Goal: Task Accomplishment & Management: Manage account settings

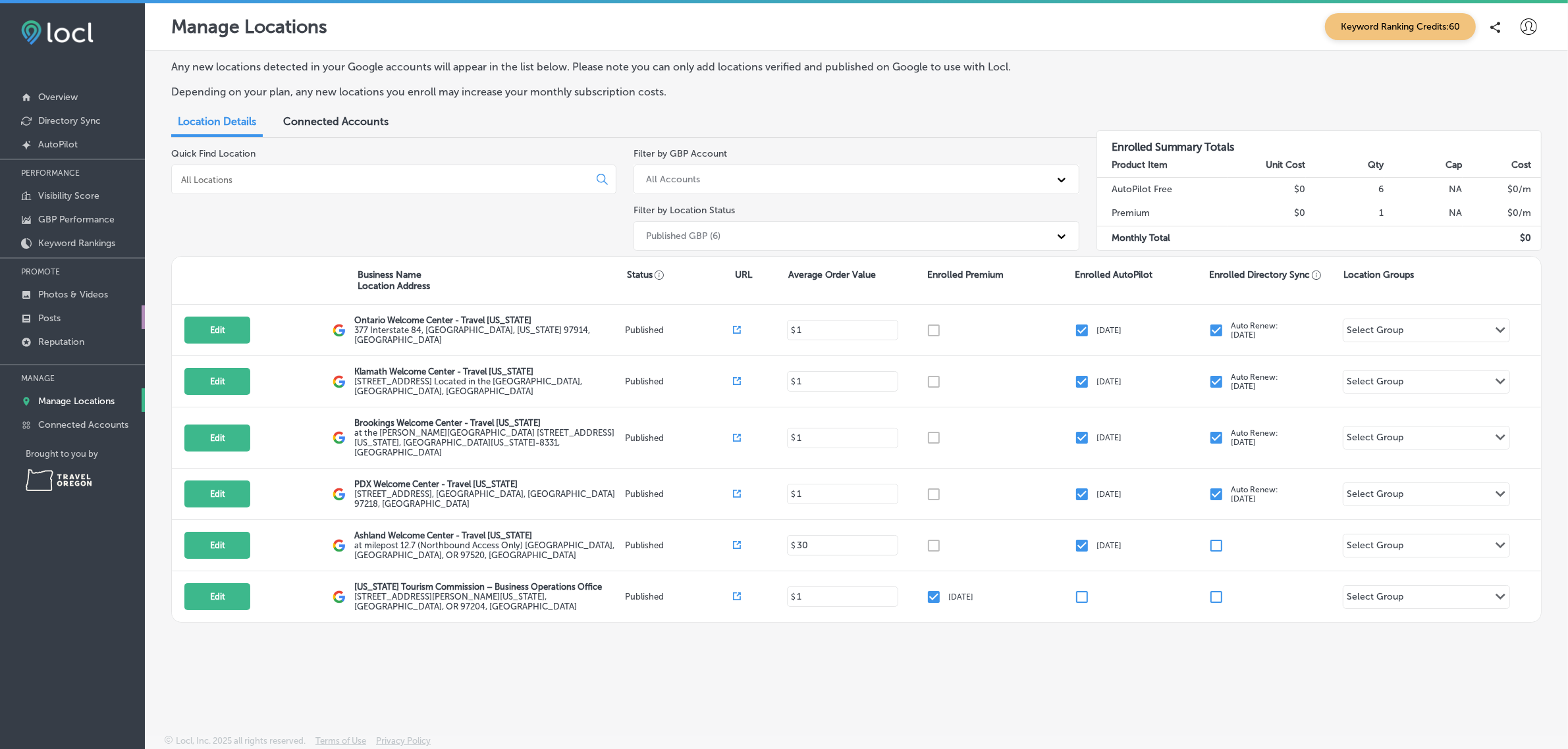
click at [84, 320] on link "Posts" at bounding box center [73, 318] width 145 height 24
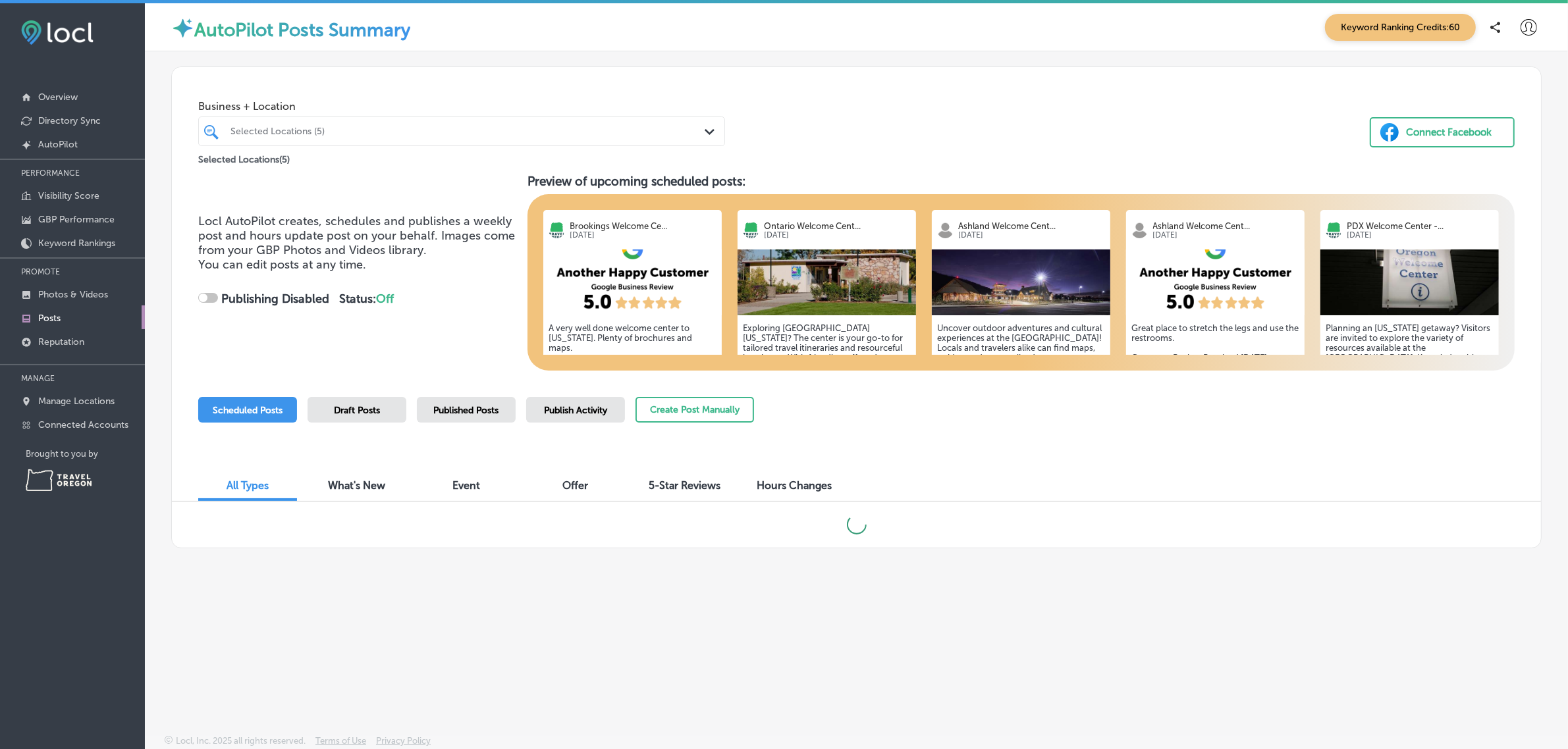
checkbox input "true"
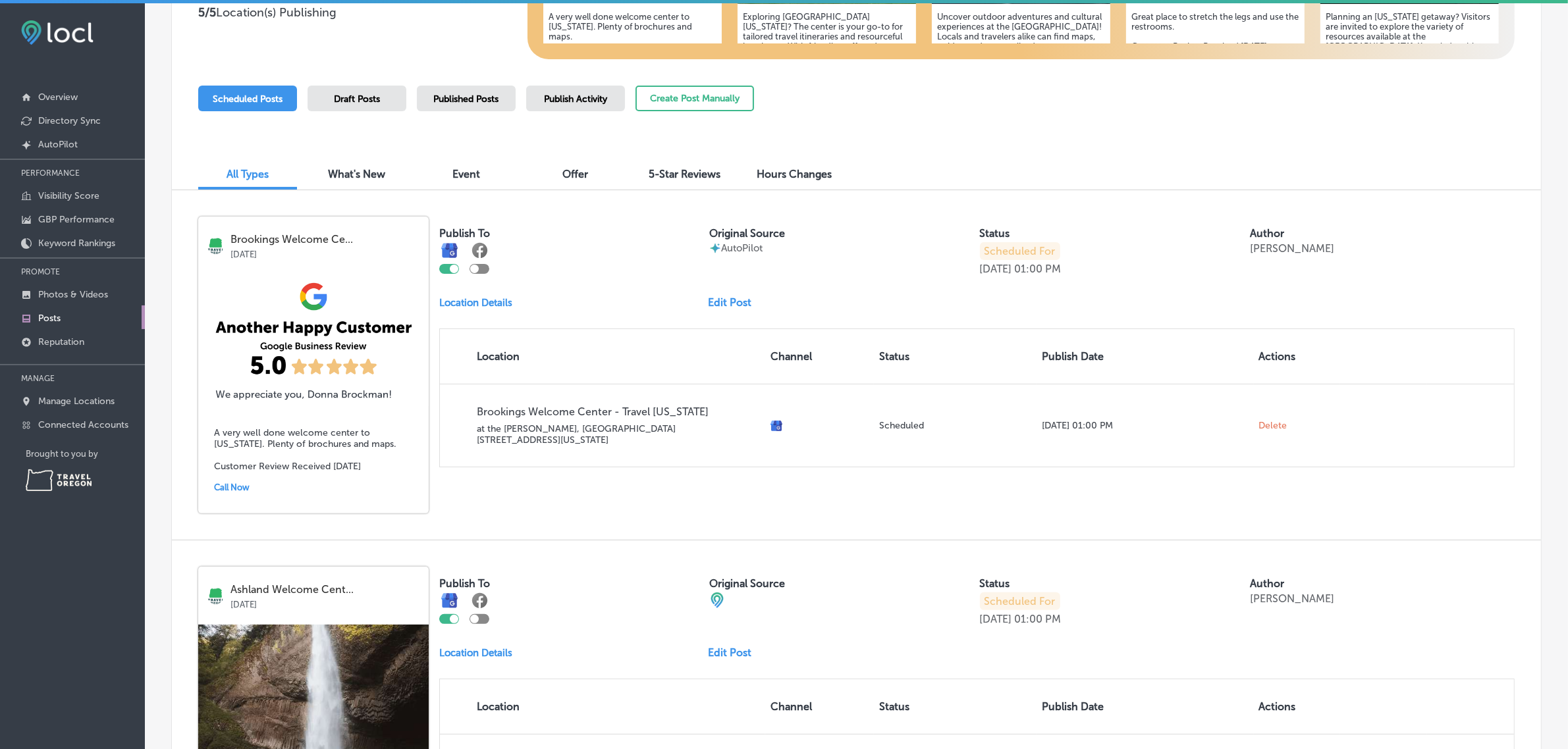
scroll to position [313, 0]
click at [716, 303] on link "Edit Post" at bounding box center [735, 301] width 54 height 13
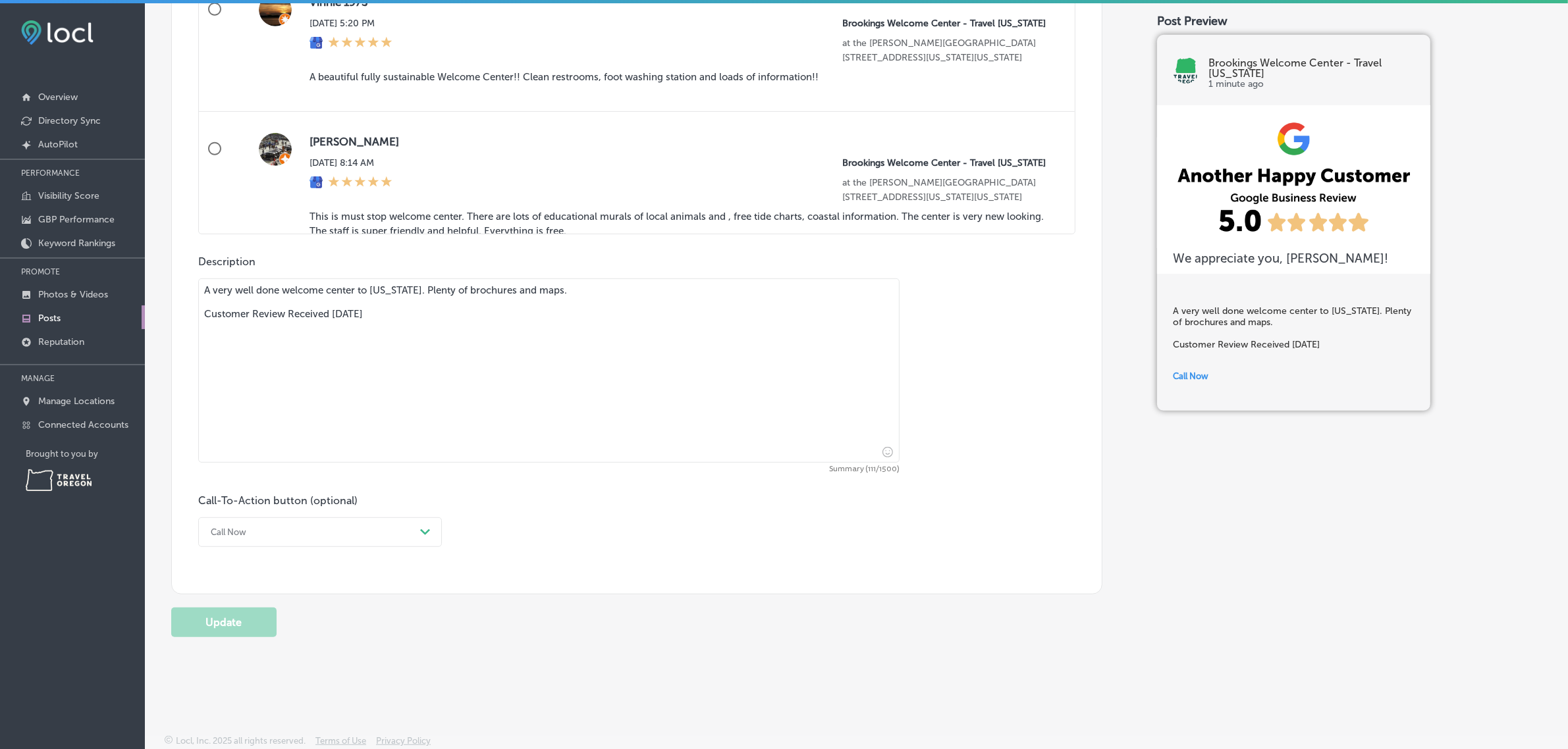
scroll to position [817, 0]
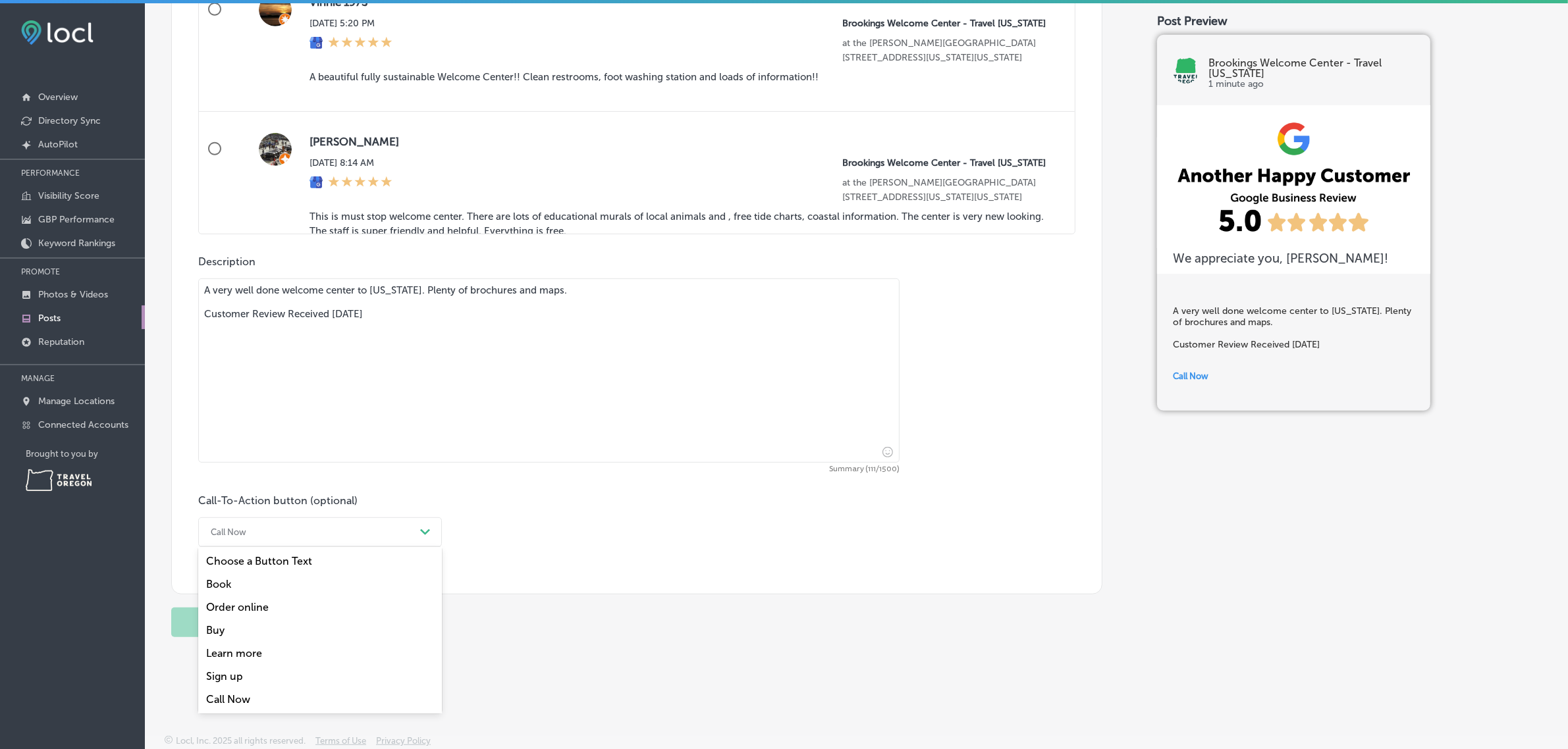
click at [364, 534] on div "Call Now" at bounding box center [309, 532] width 211 height 20
click at [291, 647] on div "Learn more" at bounding box center [320, 652] width 244 height 23
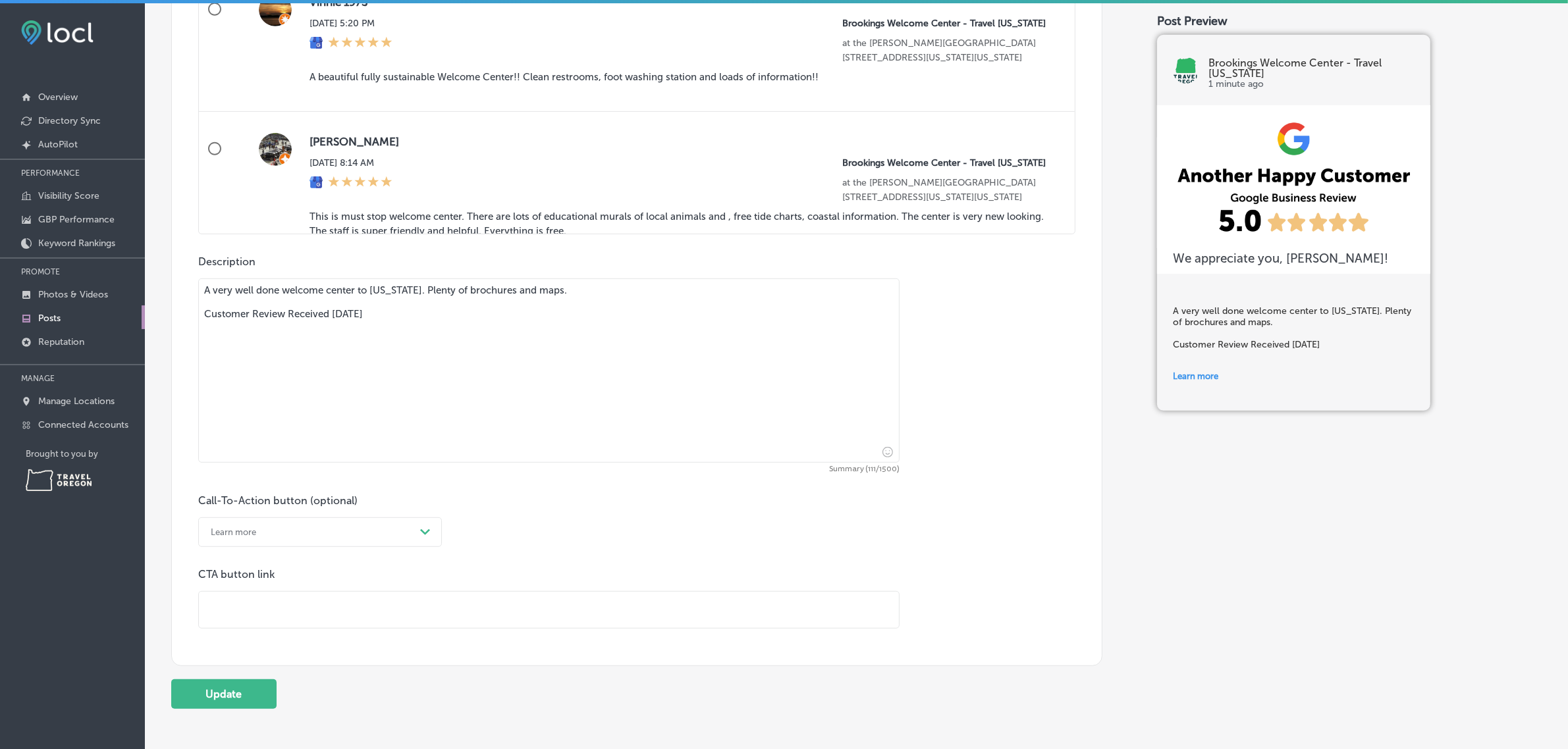
click at [266, 574] on p "CTA button link" at bounding box center [549, 574] width 702 height 13
click at [280, 605] on input "text" at bounding box center [549, 610] width 700 height 36
type input "https://traveloregon.com/plan-your-trip/oregon-welcome-centers/"
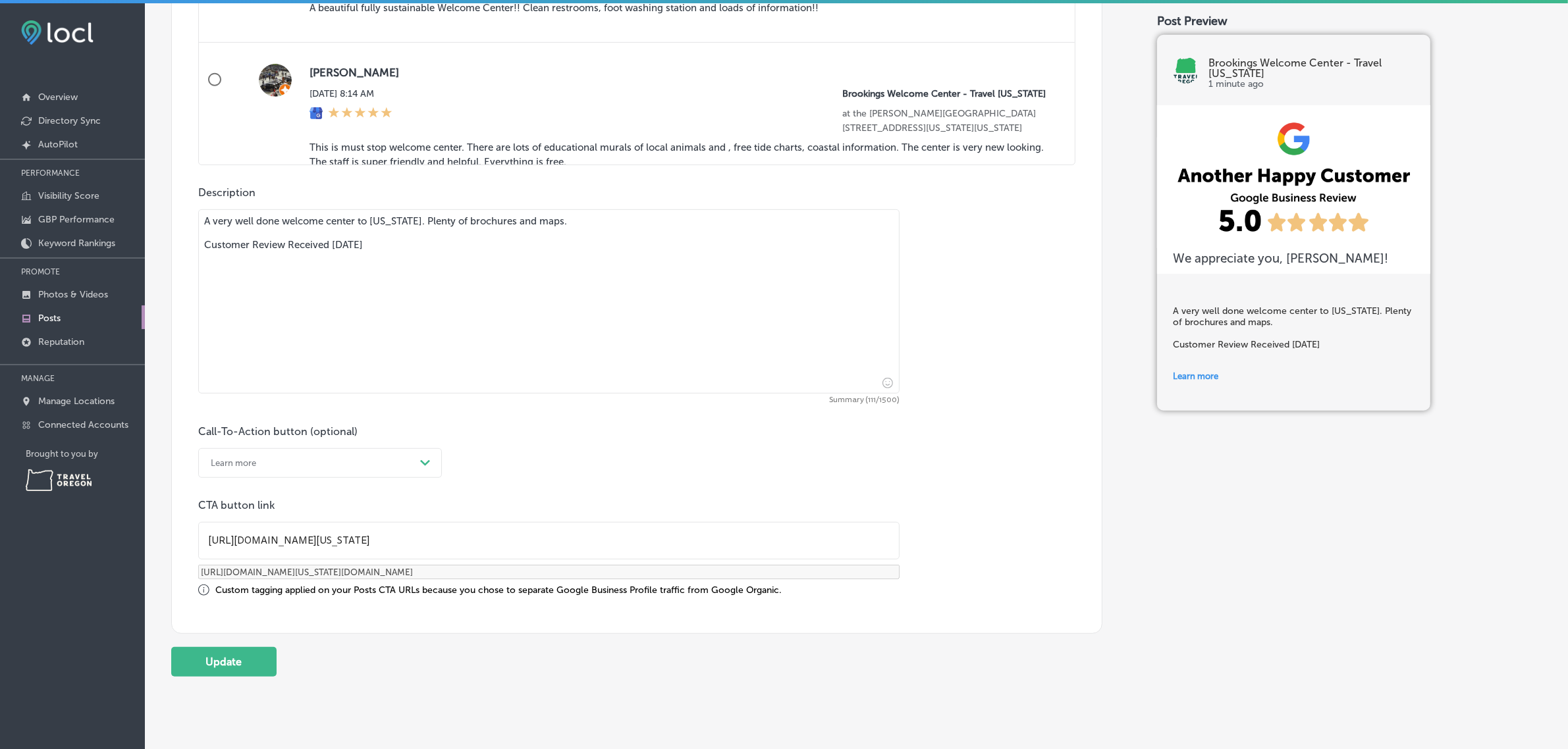
scroll to position [926, 0]
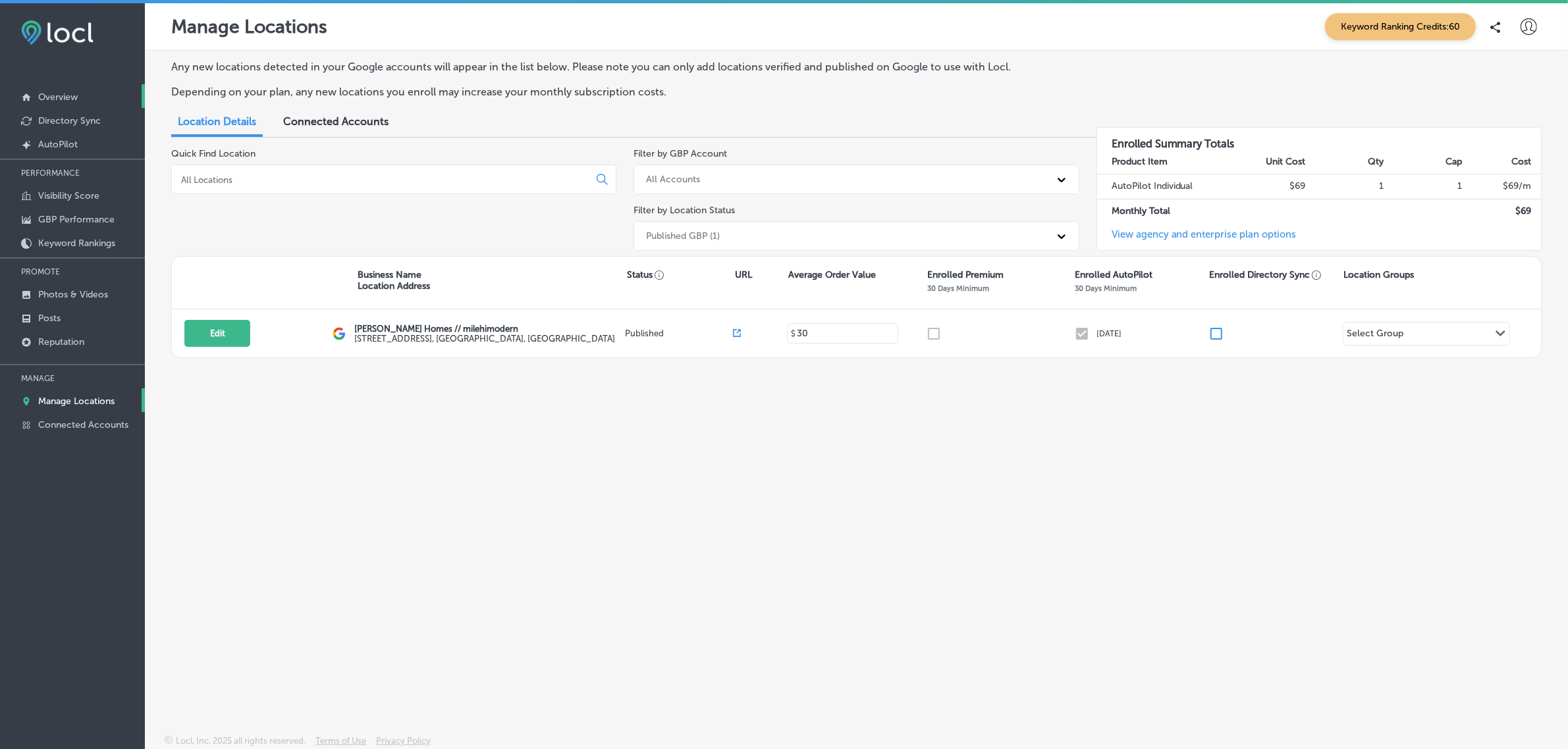
click at [76, 96] on p "Overview" at bounding box center [58, 97] width 39 height 11
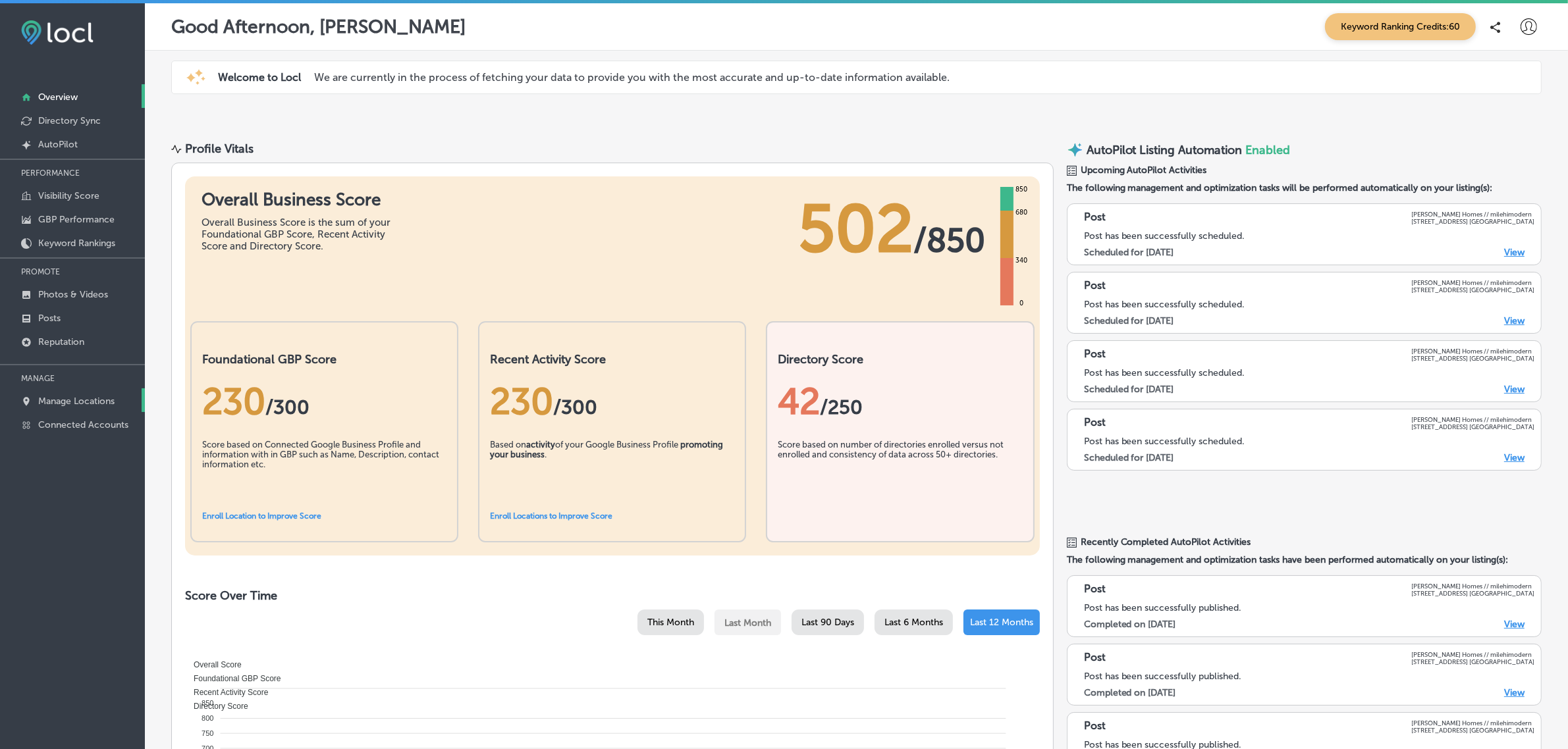
click at [82, 401] on p "Manage Locations" at bounding box center [76, 401] width 76 height 11
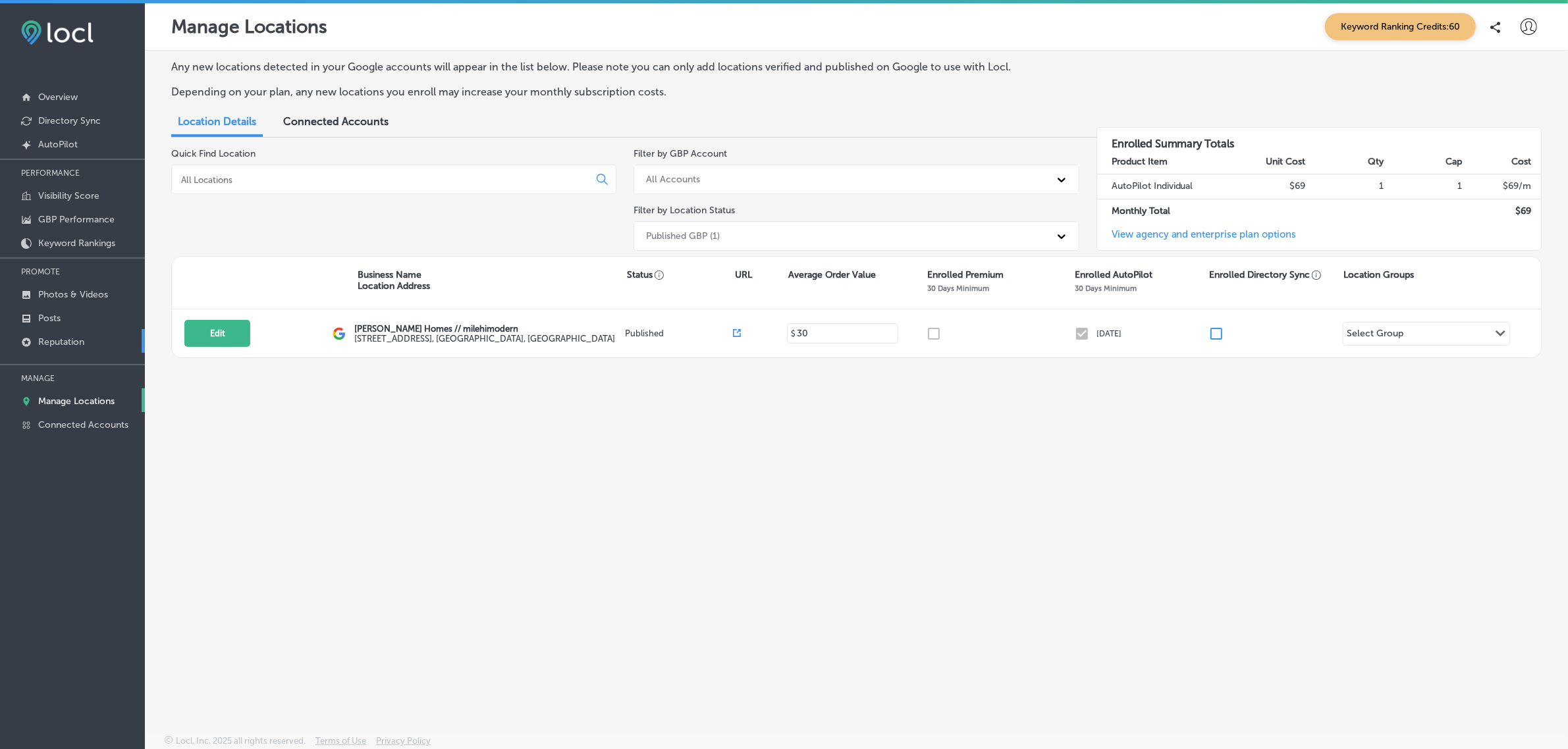
click at [76, 337] on link "Reputation" at bounding box center [73, 341] width 145 height 24
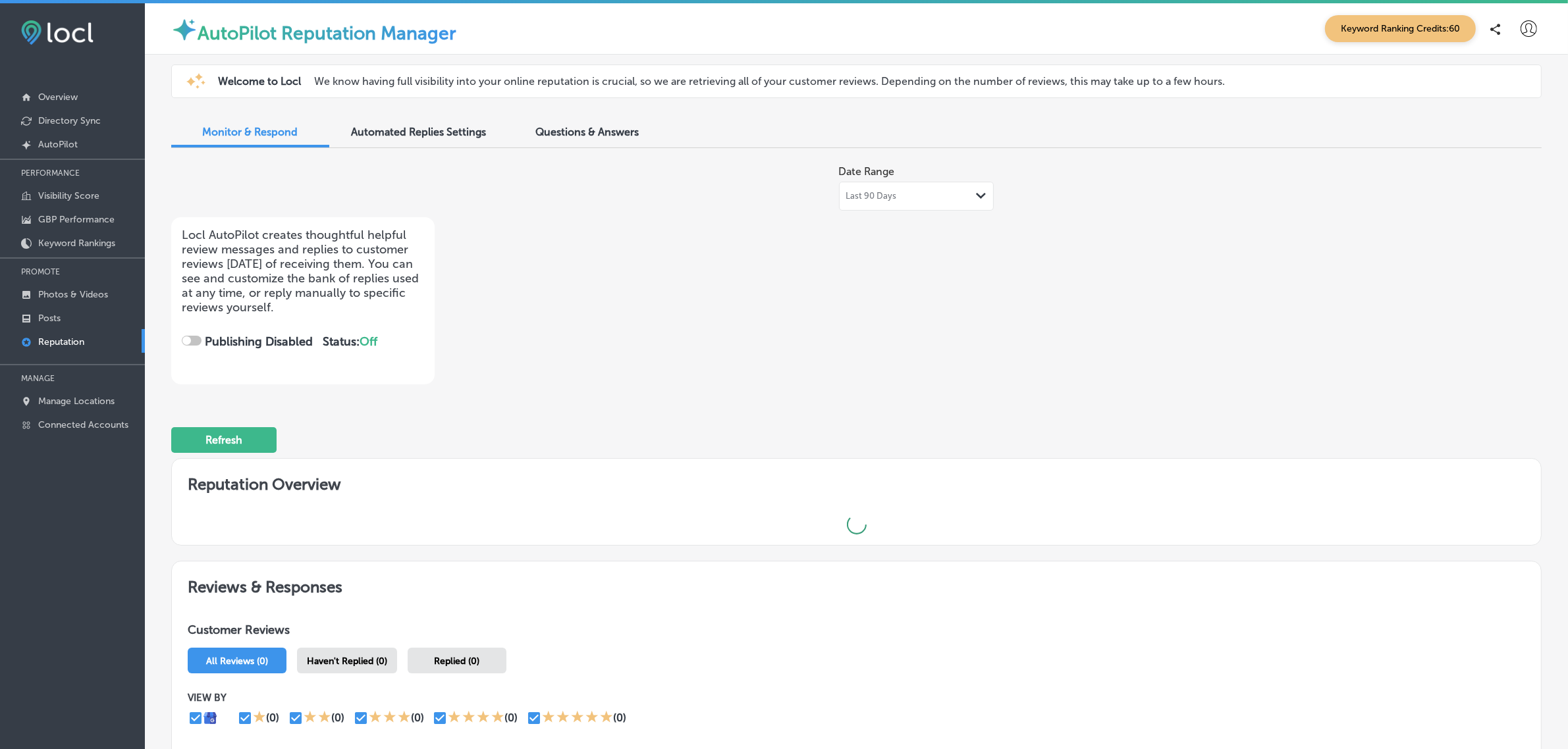
checkbox input "true"
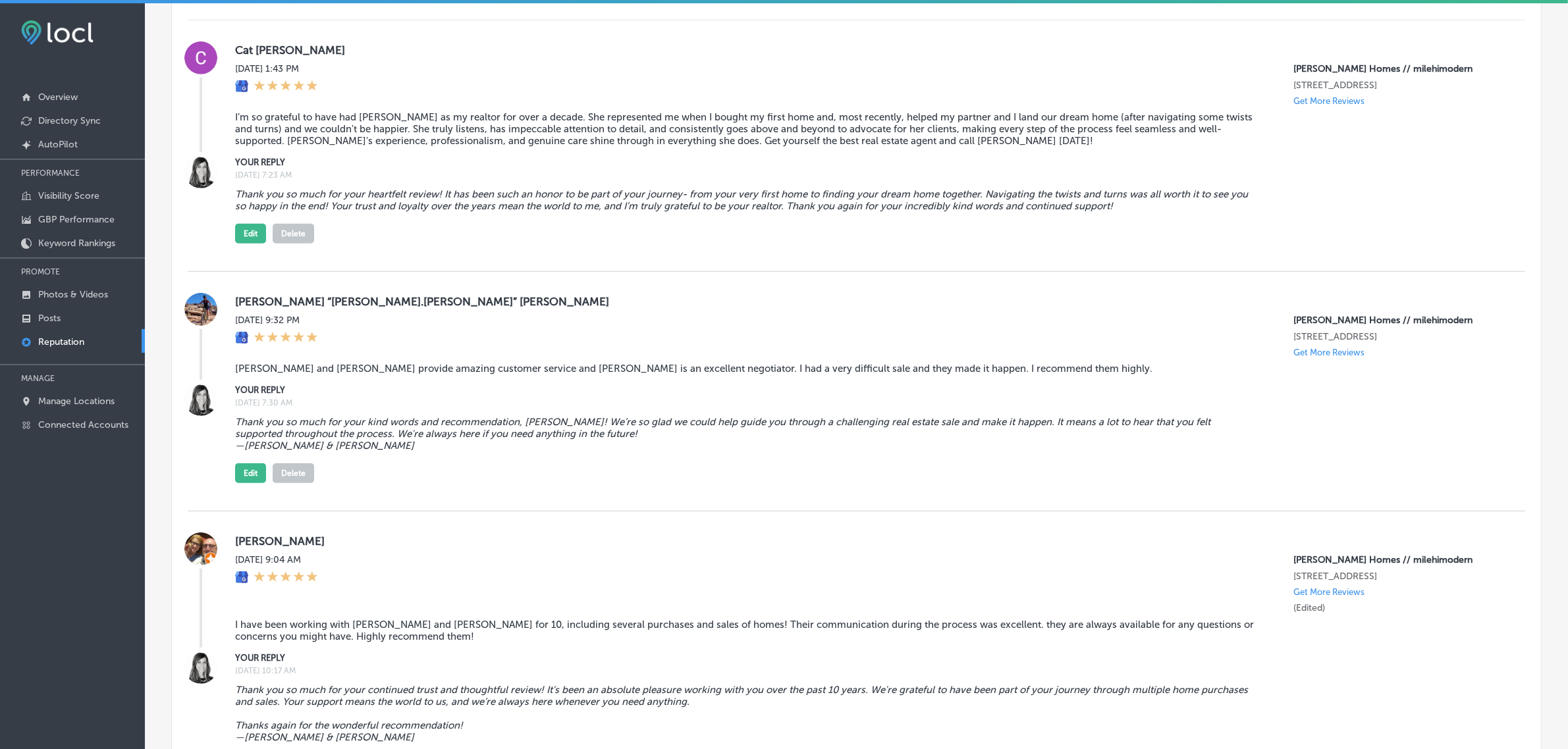
scroll to position [1000, 0]
